Goal: Entertainment & Leisure: Consume media (video, audio)

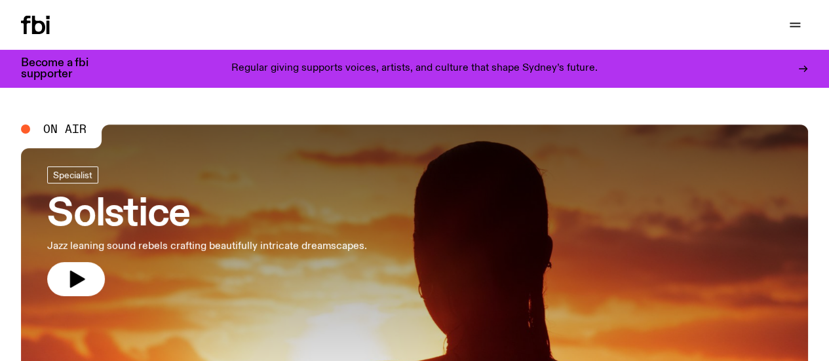
click at [0, 0] on link "Explore" at bounding box center [0, 0] width 0 height 0
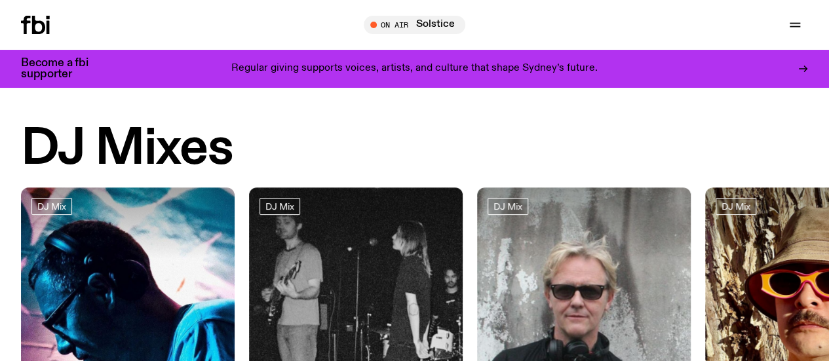
click at [38, 24] on icon at bounding box center [38, 25] width 13 height 18
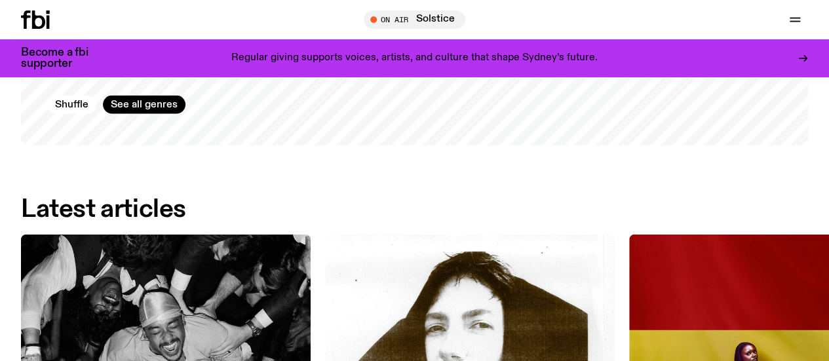
scroll to position [1730, 0]
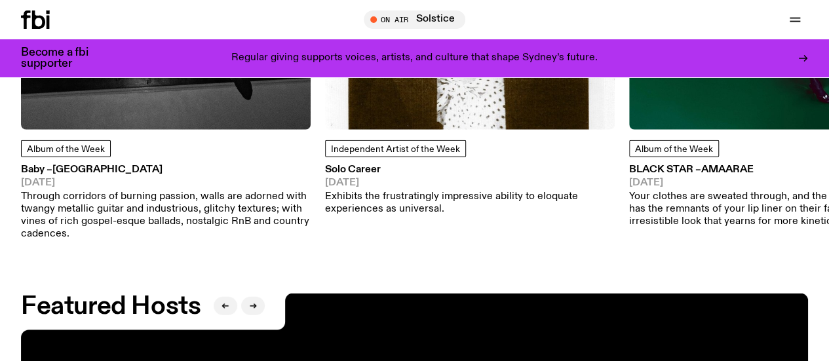
click at [0, 0] on link "Explore" at bounding box center [0, 0] width 0 height 0
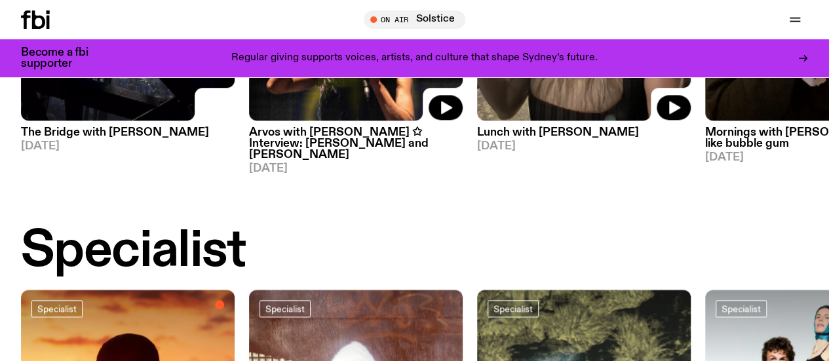
scroll to position [784, 0]
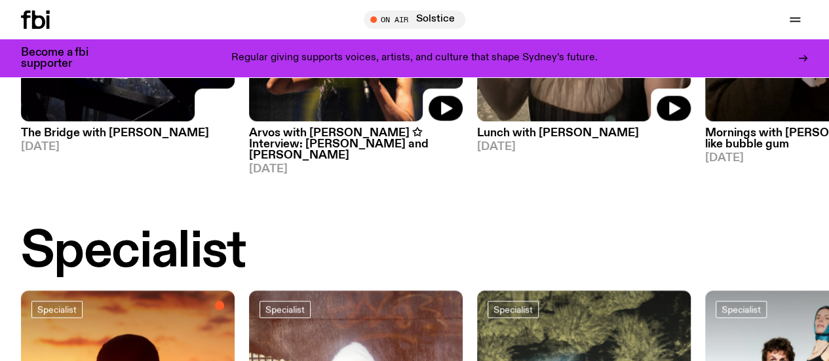
click at [332, 146] on link "Arvos with [PERSON_NAME] ✩ Interview: [PERSON_NAME] and [PERSON_NAME] [DATE]" at bounding box center [356, 148] width 214 height 54
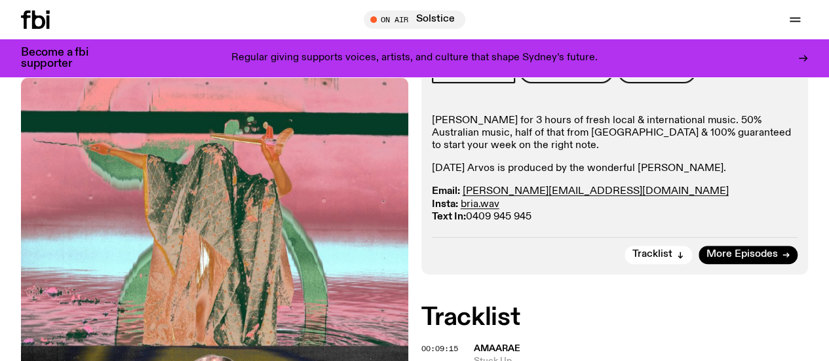
scroll to position [316, 0]
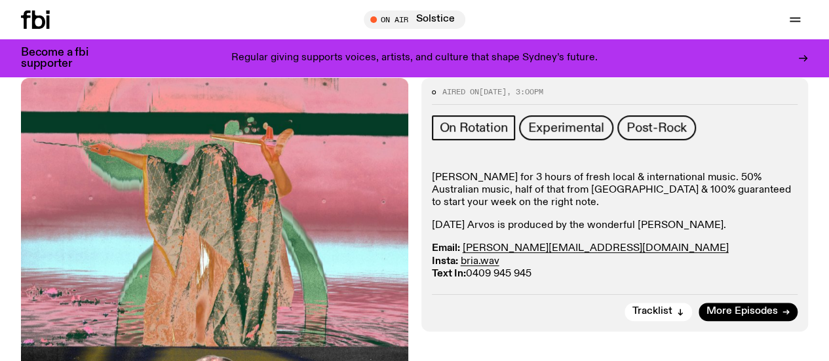
click at [506, 192] on div "[PERSON_NAME] for 3 hours of fresh local & international music. ​50% Australian…" at bounding box center [615, 226] width 367 height 109
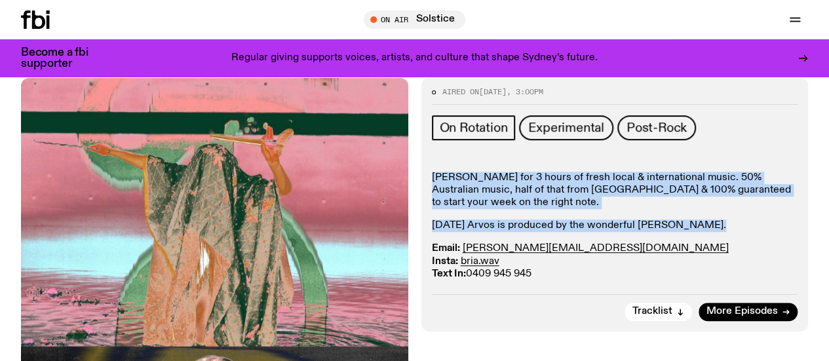
drag, startPoint x: 506, startPoint y: 192, endPoint x: 477, endPoint y: 155, distance: 46.3
click at [477, 172] on div "[PERSON_NAME] for 3 hours of fresh local & international music. ​50% Australian…" at bounding box center [615, 226] width 367 height 109
click at [477, 172] on p "[PERSON_NAME] for 3 hours of fresh local & international music. ​50% Australian…" at bounding box center [615, 191] width 367 height 38
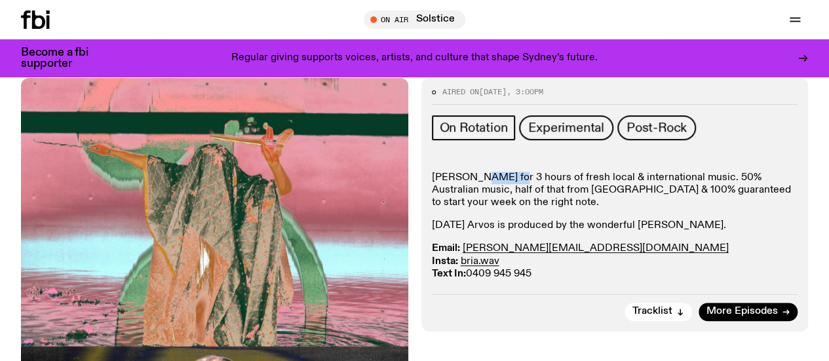
click at [477, 172] on p "[PERSON_NAME] for 3 hours of fresh local & international music. ​50% Australian…" at bounding box center [615, 191] width 367 height 38
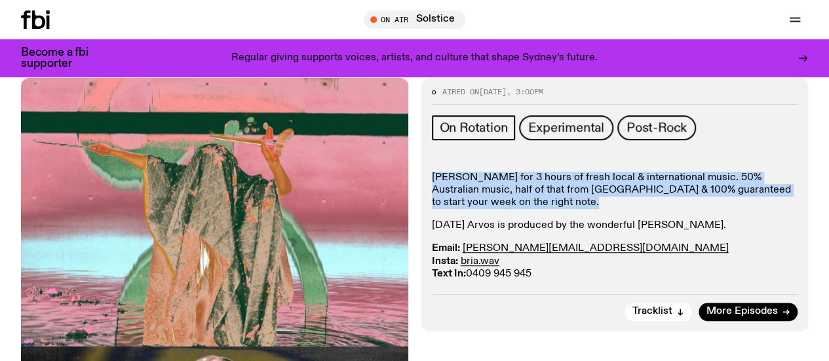
drag, startPoint x: 477, startPoint y: 155, endPoint x: 497, endPoint y: 188, distance: 38.2
click at [497, 188] on div "[PERSON_NAME] for 3 hours of fresh local & international music. ​50% Australian…" at bounding box center [615, 226] width 367 height 109
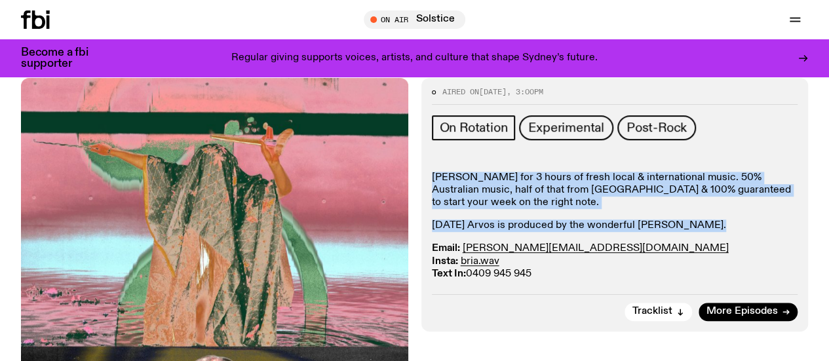
click at [497, 188] on div "[PERSON_NAME] for 3 hours of fresh local & international music. ​50% Australian…" at bounding box center [615, 226] width 367 height 109
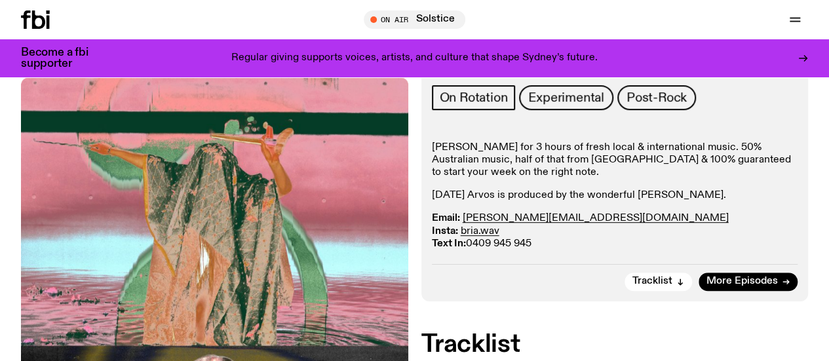
scroll to position [361, 0]
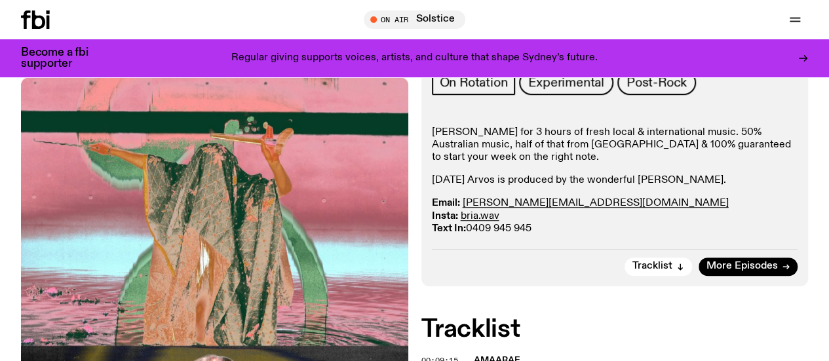
click at [0, 0] on link "Explore" at bounding box center [0, 0] width 0 height 0
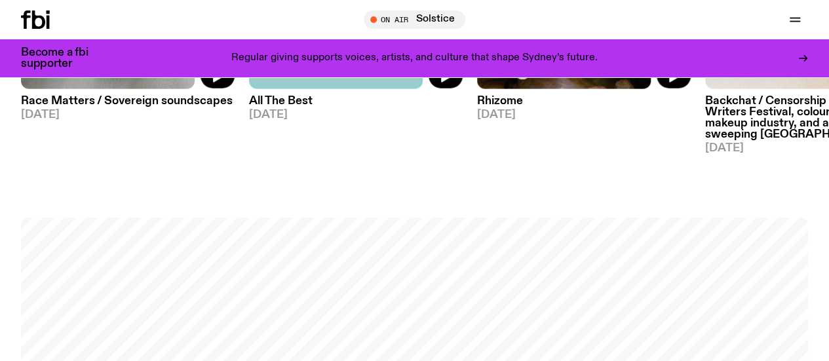
scroll to position [1658, 0]
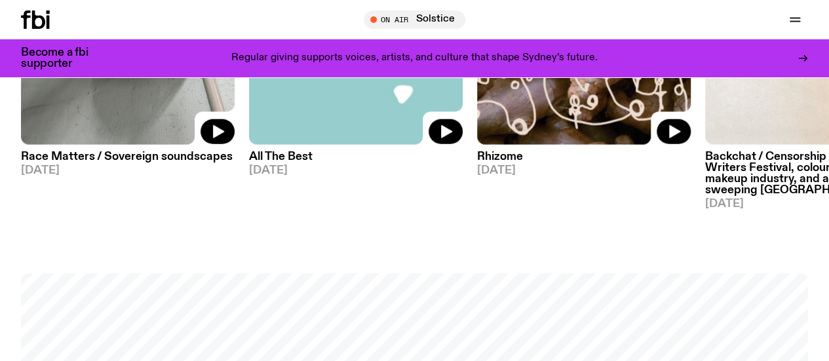
click at [119, 125] on img at bounding box center [128, 2] width 214 height 285
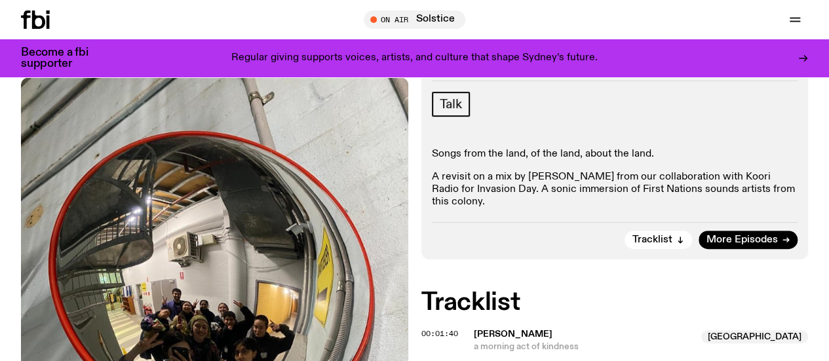
scroll to position [233, 0]
click at [577, 209] on p "A revisit on a mix by [PERSON_NAME] from our collaboration with Koori Radio for…" at bounding box center [615, 191] width 367 height 38
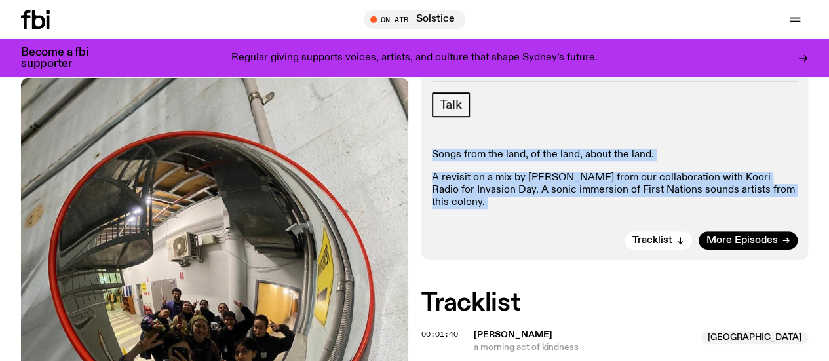
drag, startPoint x: 577, startPoint y: 209, endPoint x: 561, endPoint y: 152, distance: 58.5
click at [561, 152] on div "Talk Songs from the land, of the land, about the land. A revisit on a mix by [P…" at bounding box center [615, 151] width 367 height 118
drag, startPoint x: 561, startPoint y: 152, endPoint x: 554, endPoint y: 234, distance: 82.3
click at [554, 234] on div "Aired on [DATE] 10:00am Talk Songs from the land, of the land, about the land. …" at bounding box center [616, 157] width 388 height 205
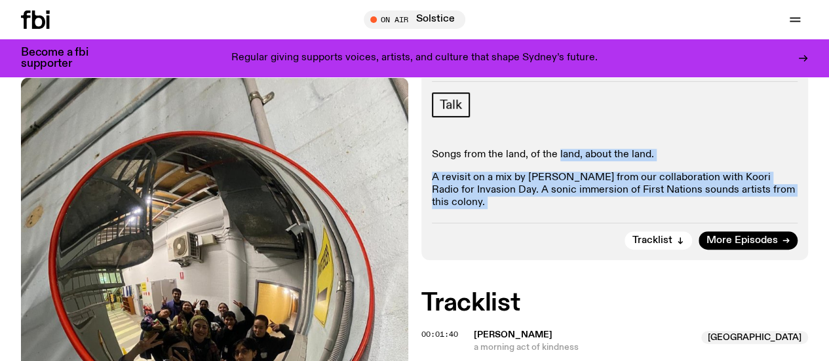
click at [554, 234] on div "Aired on [DATE] 10:00am Talk Songs from the land, of the land, about the land. …" at bounding box center [616, 157] width 388 height 205
drag, startPoint x: 554, startPoint y: 234, endPoint x: 554, endPoint y: 134, distance: 100.3
click at [554, 134] on div "Aired on [DATE] 10:00am Talk Songs from the land, of the land, about the land. …" at bounding box center [616, 157] width 388 height 205
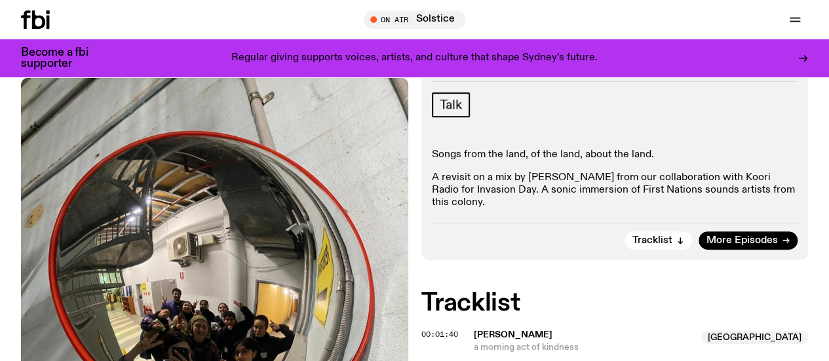
click at [554, 121] on div "Talk" at bounding box center [615, 106] width 367 height 29
click at [719, 246] on span "More Episodes" at bounding box center [742, 241] width 71 height 10
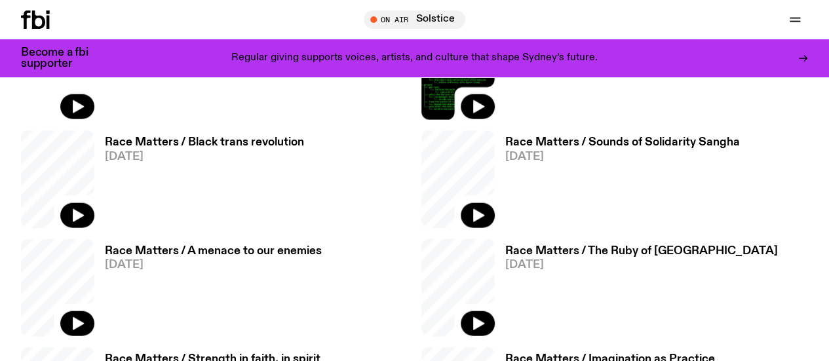
scroll to position [1427, 0]
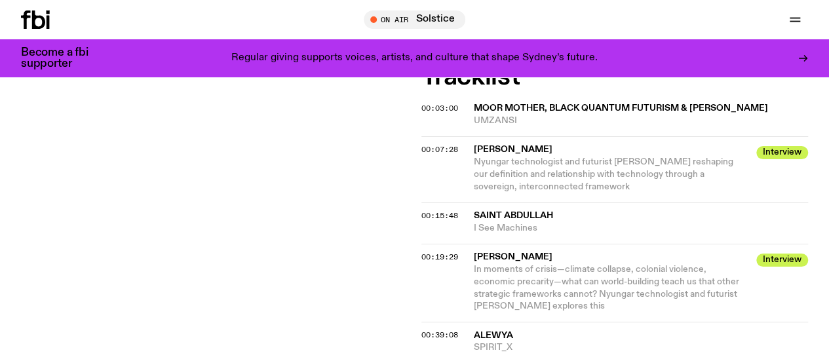
scroll to position [618, 0]
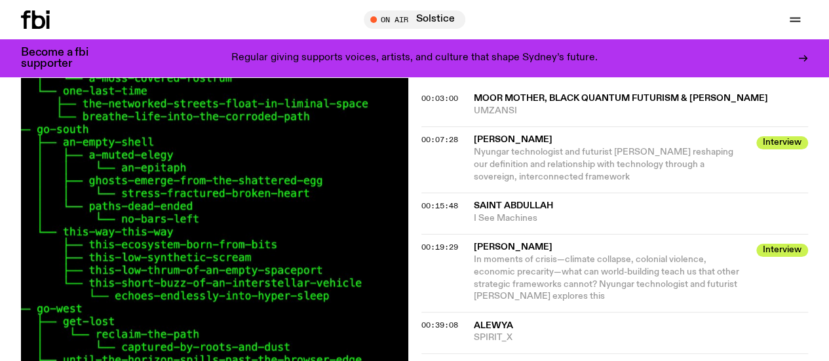
click at [633, 182] on span "Nyungar technologist and futurist [PERSON_NAME] reshaping our definition and re…" at bounding box center [604, 165] width 260 height 34
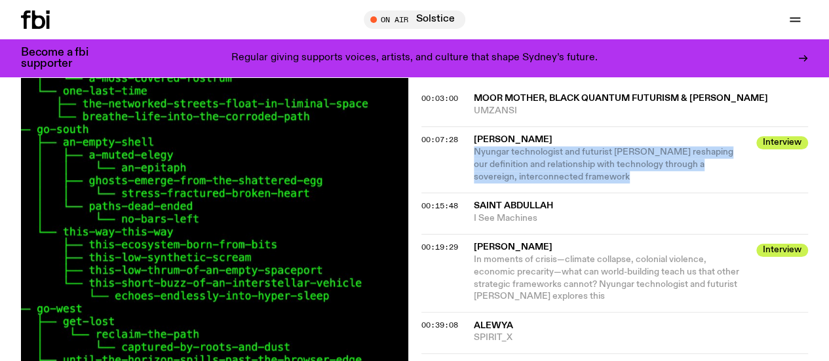
click at [633, 182] on span "Nyungar technologist and futurist [PERSON_NAME] reshaping our definition and re…" at bounding box center [604, 165] width 260 height 34
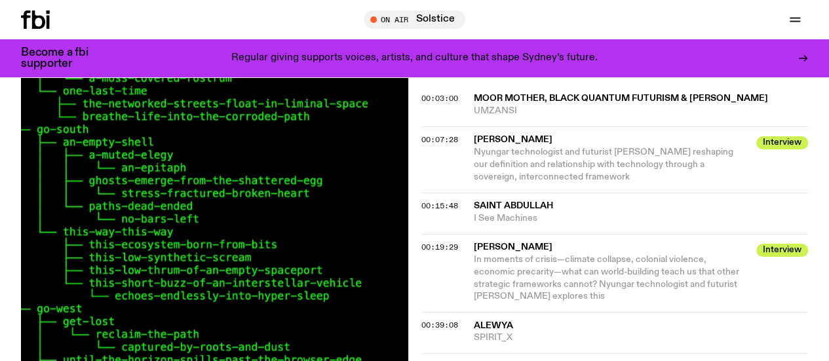
click at [673, 304] on span "In moments of crisis—climate collapse, colonial violence, economic precarity—wh…" at bounding box center [611, 279] width 275 height 50
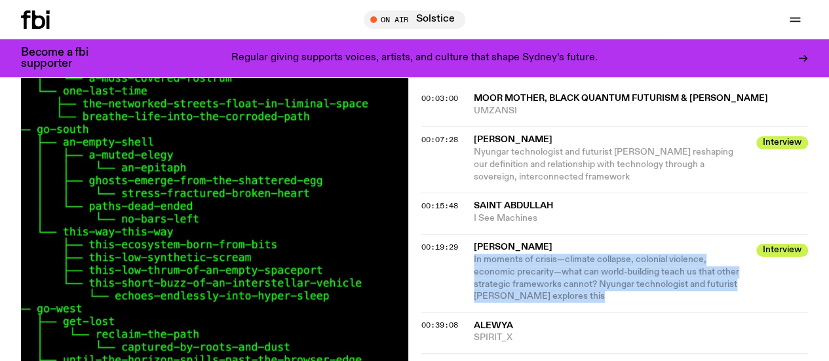
drag, startPoint x: 673, startPoint y: 329, endPoint x: 635, endPoint y: 335, distance: 39.1
click at [635, 335] on div "00:19:29 [PERSON_NAME] Interview In moments of crisis—climate collapse, colonia…" at bounding box center [616, 332] width 388 height 41
drag, startPoint x: 635, startPoint y: 335, endPoint x: 462, endPoint y: 290, distance: 178.3
click at [462, 312] on div "00:19:29 [PERSON_NAME] Interview In moments of crisis—climate collapse, colonia…" at bounding box center [616, 332] width 388 height 41
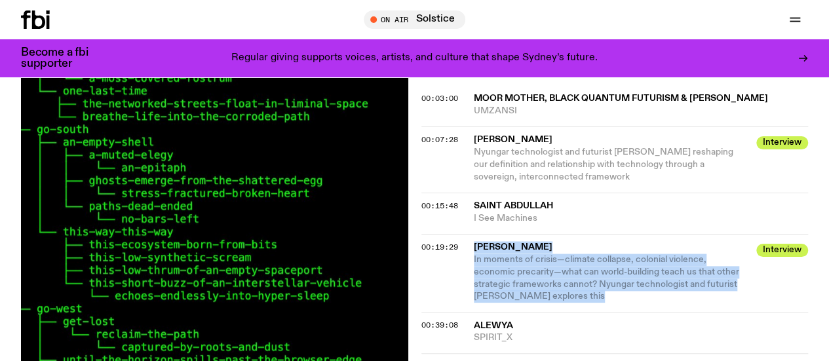
click at [462, 312] on div "00:19:29 [PERSON_NAME] Interview In moments of crisis—climate collapse, colonia…" at bounding box center [616, 332] width 388 height 41
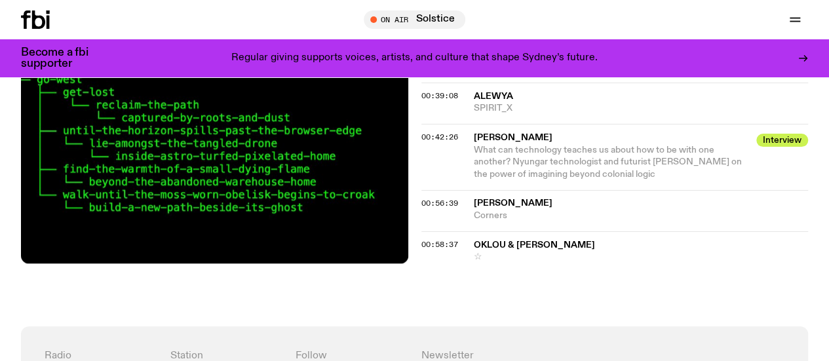
scroll to position [886, 0]
